Goal: Complete application form

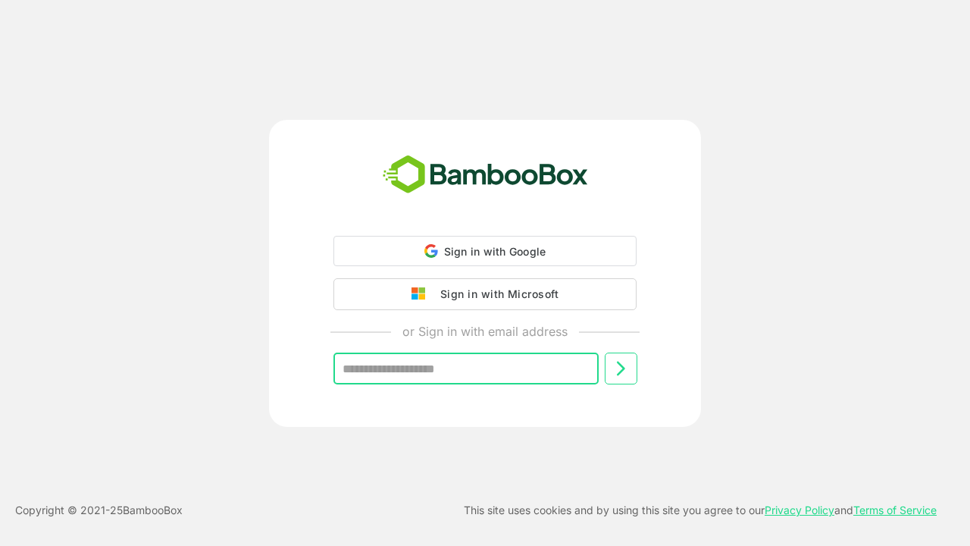
type input "**********"
click at [621, 367] on icon at bounding box center [621, 367] width 18 height 18
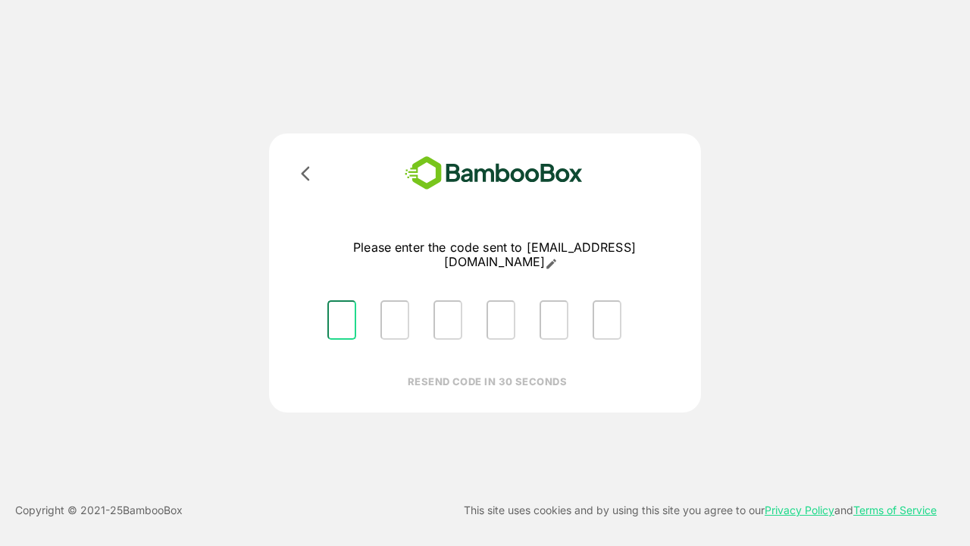
type input "*"
